Goal: Answer question/provide support: Share knowledge or assist other users

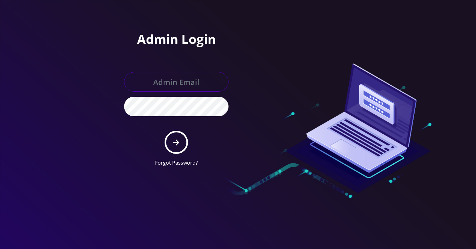
type input "[EMAIL_ADDRESS][DOMAIN_NAME]"
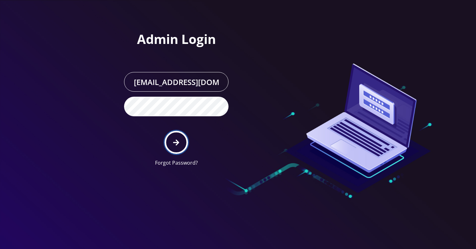
click at [178, 141] on icon "submit" at bounding box center [176, 142] width 6 height 6
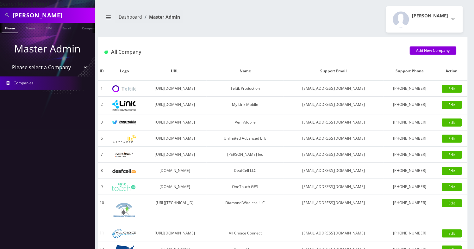
click at [32, 15] on input "Chesky Oberlander" at bounding box center [53, 15] width 81 height 12
paste input "89148000010413033820"
type input "89148000010413033820"
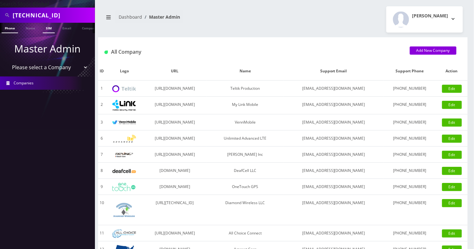
click at [49, 29] on link "SIM" at bounding box center [49, 28] width 12 height 10
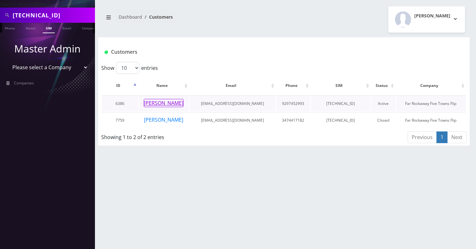
click at [171, 104] on button "nechama spira" at bounding box center [164, 103] width 40 height 8
click at [169, 105] on button "nechama spira" at bounding box center [164, 103] width 40 height 8
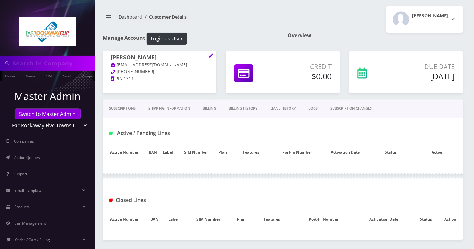
scroll to position [42, 0]
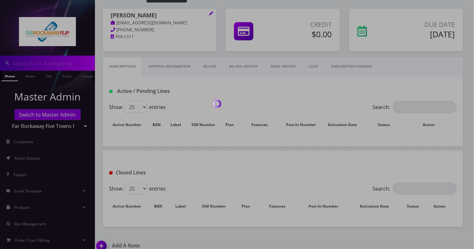
type input "89148000010413033820"
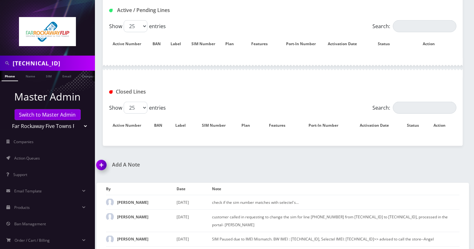
scroll to position [127, 0]
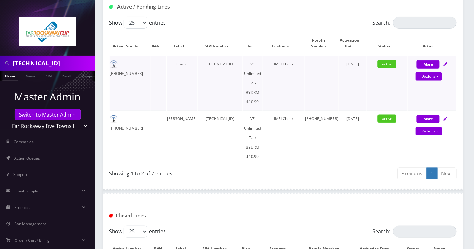
click at [147, 66] on td "929-745-2993" at bounding box center [130, 83] width 41 height 54
click at [146, 67] on td "929-745-2993" at bounding box center [130, 83] width 41 height 54
click at [139, 61] on td "929-745-2993" at bounding box center [130, 83] width 41 height 54
click at [139, 61] on td "[PHONE_NUMBER]" at bounding box center [130, 83] width 41 height 54
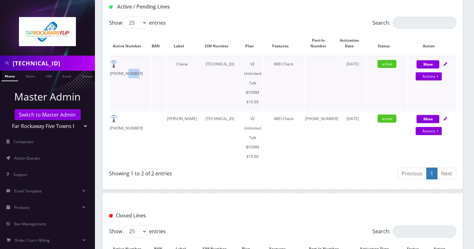
click at [139, 61] on td "[PHONE_NUMBER]" at bounding box center [130, 83] width 41 height 54
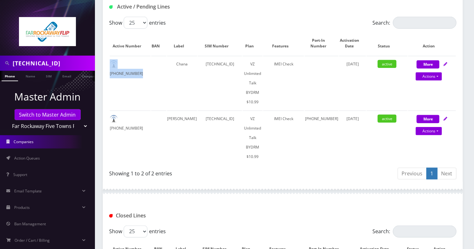
copy td "[PHONE_NUMBER]"
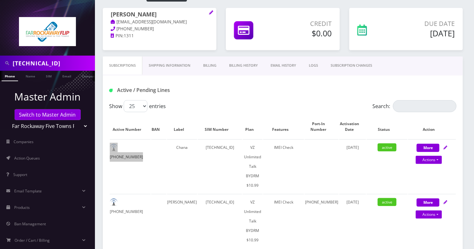
scroll to position [42, 0]
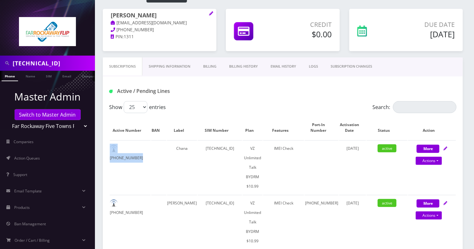
click at [248, 68] on link "Billing History" at bounding box center [243, 67] width 41 height 18
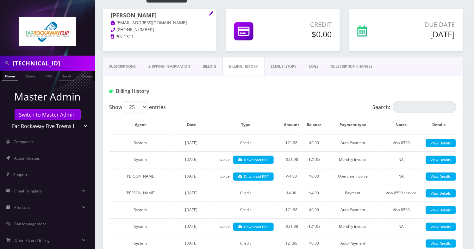
scroll to position [0, 3]
click at [47, 77] on link "SIM" at bounding box center [46, 76] width 12 height 10
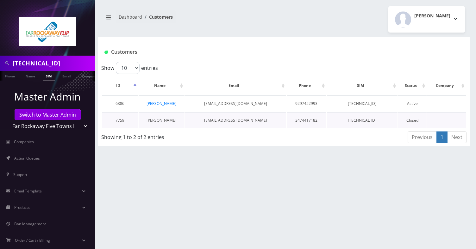
click at [161, 120] on link "[PERSON_NAME]" at bounding box center [161, 120] width 30 height 5
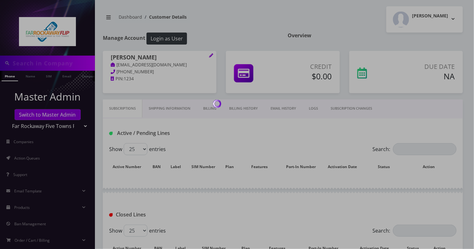
type input "[TECHNICAL_ID]"
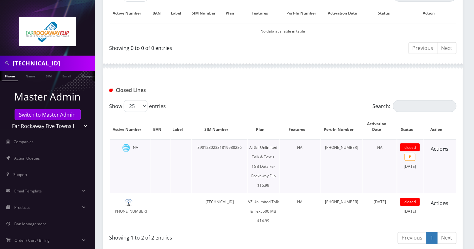
scroll to position [163, 0]
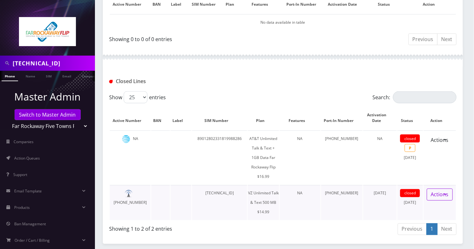
click at [445, 194] on link "Actions" at bounding box center [440, 195] width 26 height 12
click at [300, 202] on td "NA" at bounding box center [300, 202] width 41 height 35
click at [48, 77] on link "SIM" at bounding box center [49, 76] width 12 height 10
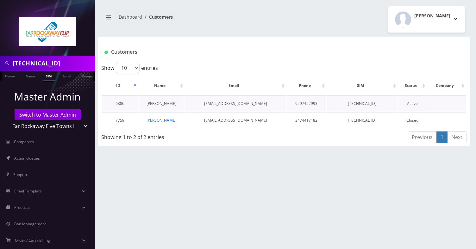
click at [161, 103] on link "nechama spira" at bounding box center [161, 103] width 30 height 5
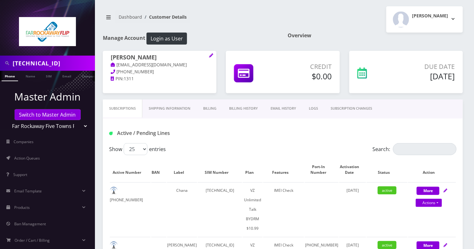
click at [250, 107] on link "Billing History" at bounding box center [243, 109] width 41 height 18
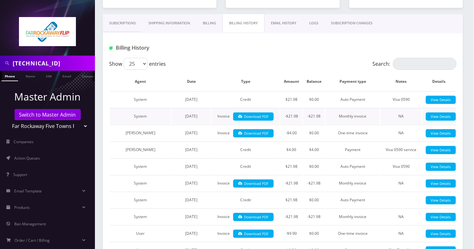
scroll to position [84, 0]
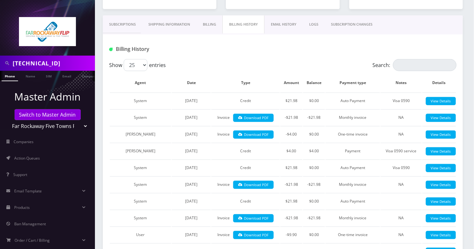
click at [118, 25] on link "Subscriptions" at bounding box center [122, 24] width 39 height 18
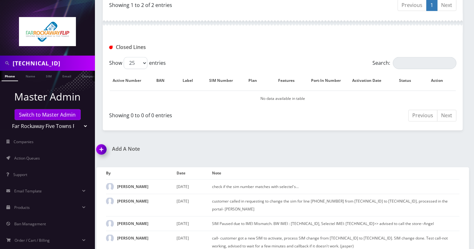
scroll to position [127, 0]
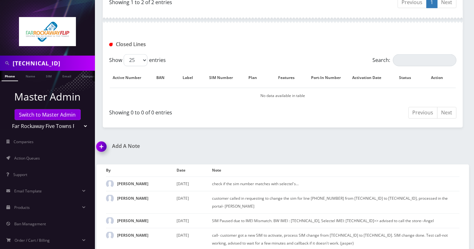
click at [108, 140] on img at bounding box center [102, 149] width 19 height 19
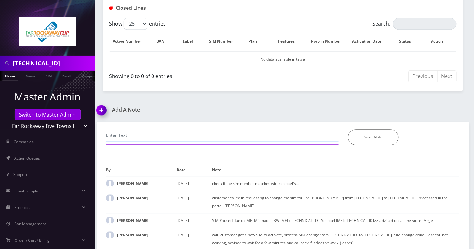
click at [126, 130] on input "text" at bounding box center [222, 136] width 232 height 12
type input "S"
paste input "[TECHNICAL_ID] 9297452993"
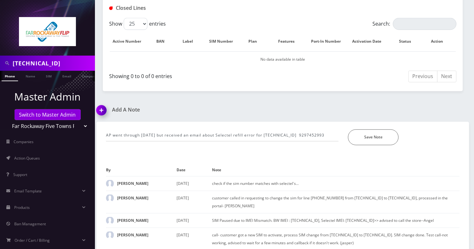
click at [318, 125] on div "AP went through [DATE] but received an email about Selectel refill error for [T…" at bounding box center [282, 136] width 363 height 28
click at [310, 130] on input "AP went through [DATE] but received an email about Selectel refill error for [T…" at bounding box center [222, 136] width 232 height 12
click at [305, 130] on input "AP went through [DATE] but received an email about Selectel refill error for [T…" at bounding box center [222, 136] width 232 height 12
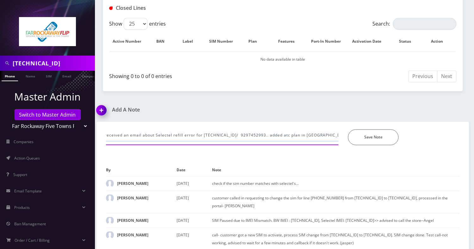
drag, startPoint x: 304, startPoint y: 114, endPoint x: 333, endPoint y: 114, distance: 29.4
click at [333, 130] on input "AP went through [DATE] but received an email about Selectel refill error for [T…" at bounding box center [222, 136] width 232 height 12
click at [306, 130] on input "AP went through [DATE] but received an email about Selectel refill error for [T…" at bounding box center [222, 136] width 232 height 12
click at [301, 130] on input "AP went through [DATE] but received an email about Selectel refill error for [T…" at bounding box center [222, 136] width 232 height 12
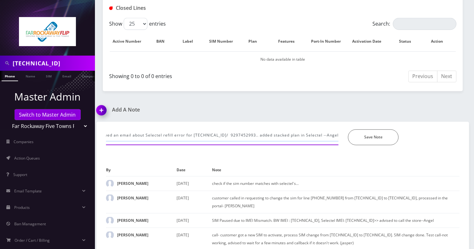
scroll to position [0, 84]
type input "AP went through [DATE] but received an email about Selectel refill error for [T…"
click at [364, 130] on button "Save Note" at bounding box center [373, 138] width 51 height 16
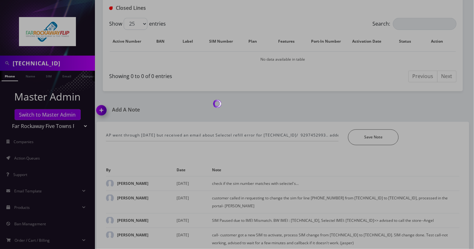
scroll to position [320, 0]
